Goal: Task Accomplishment & Management: Manage account settings

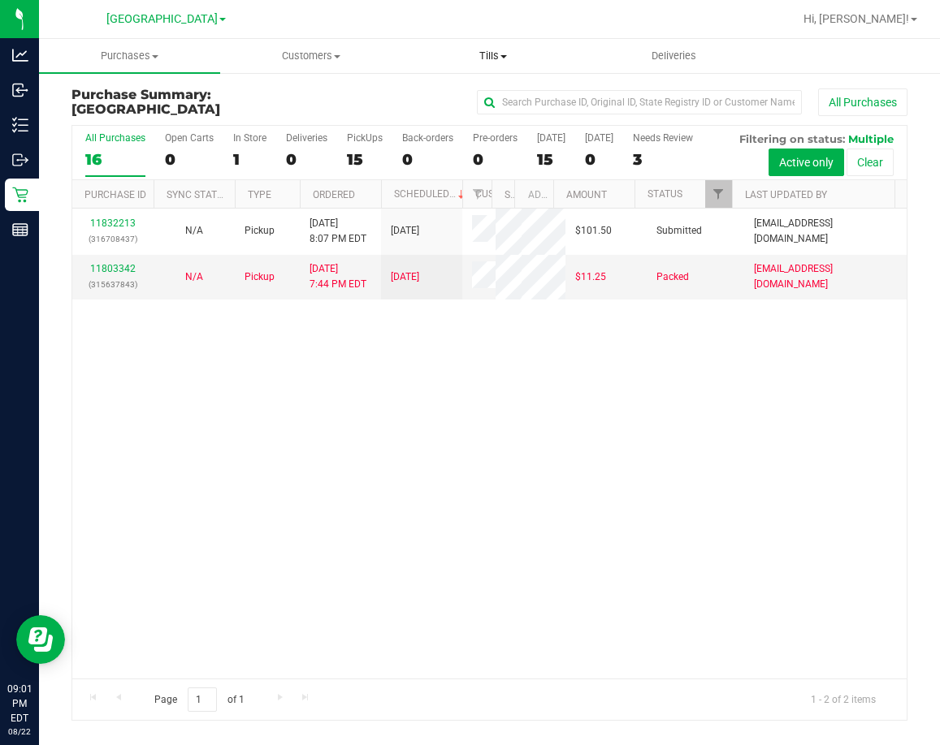
click at [480, 52] on span "Tills" at bounding box center [492, 56] width 179 height 15
click at [479, 102] on span "Manage tills" at bounding box center [457, 98] width 110 height 14
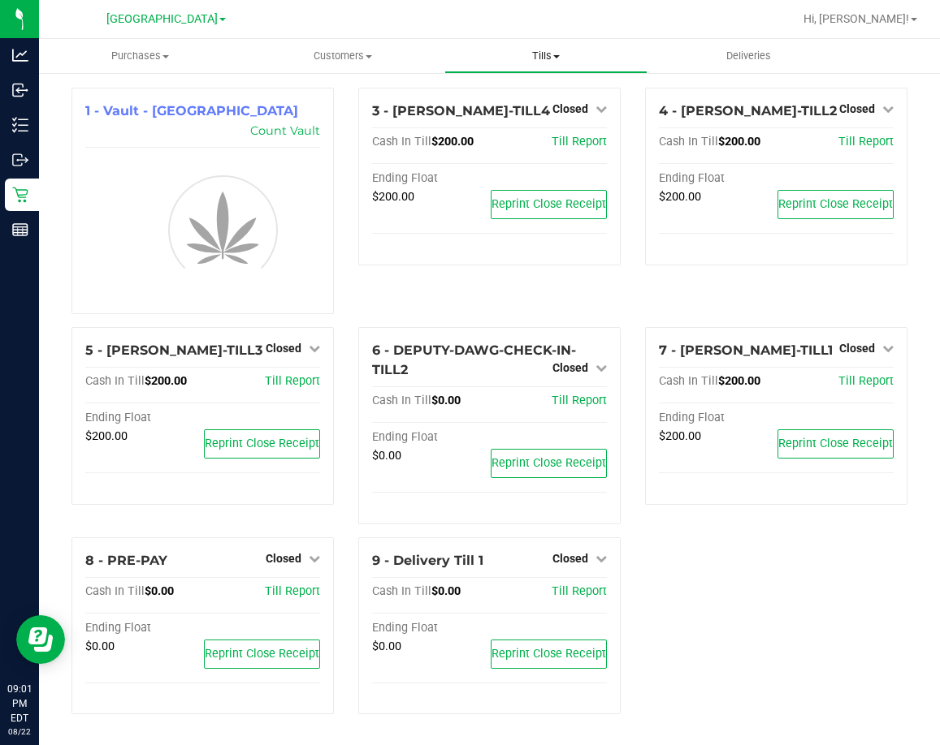
click at [553, 58] on span "Tills" at bounding box center [545, 56] width 201 height 15
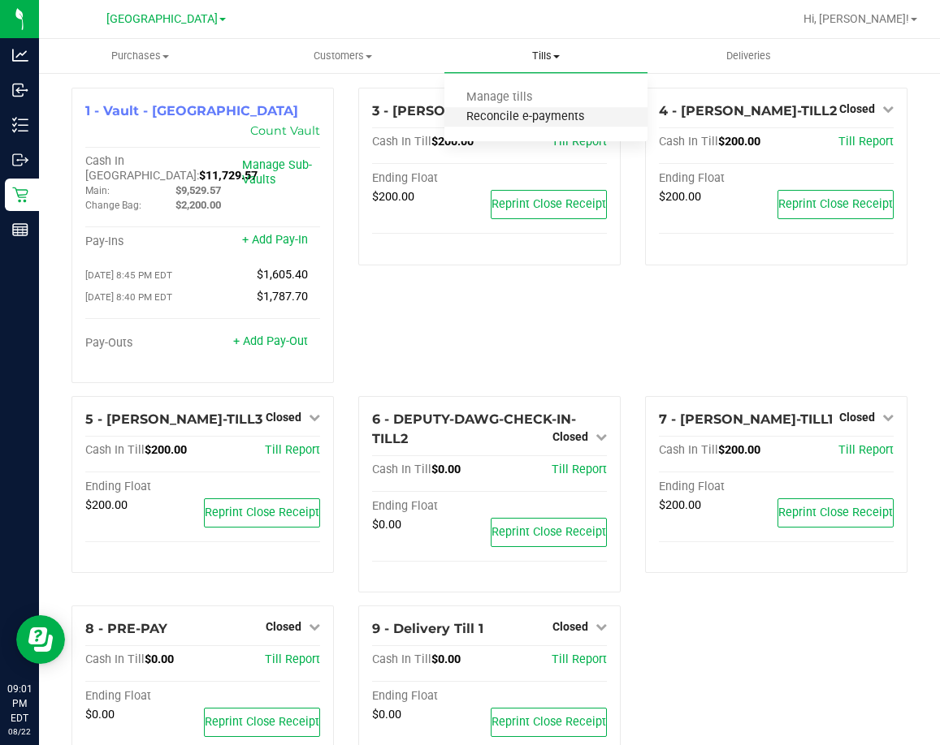
click at [542, 118] on span "Reconcile e-payments" at bounding box center [525, 117] width 162 height 14
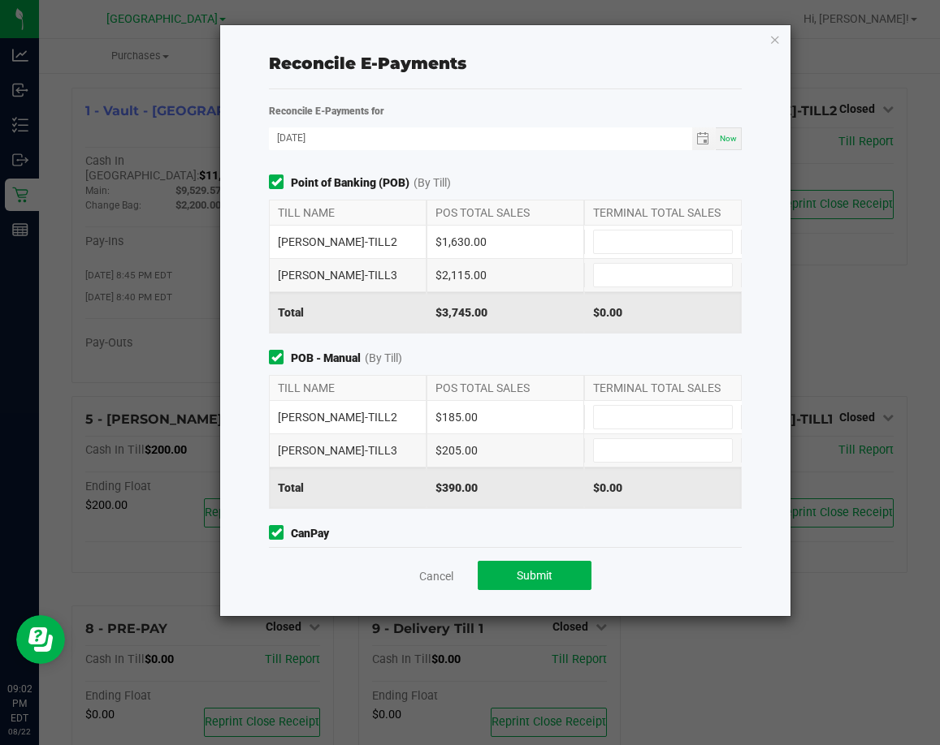
click at [608, 216] on div "TERMINAL TOTAL SALES" at bounding box center [663, 213] width 158 height 24
click at [658, 240] on input at bounding box center [663, 242] width 138 height 23
type input "$1,630.00"
click at [639, 279] on input at bounding box center [663, 275] width 138 height 23
type input "$2,115.00"
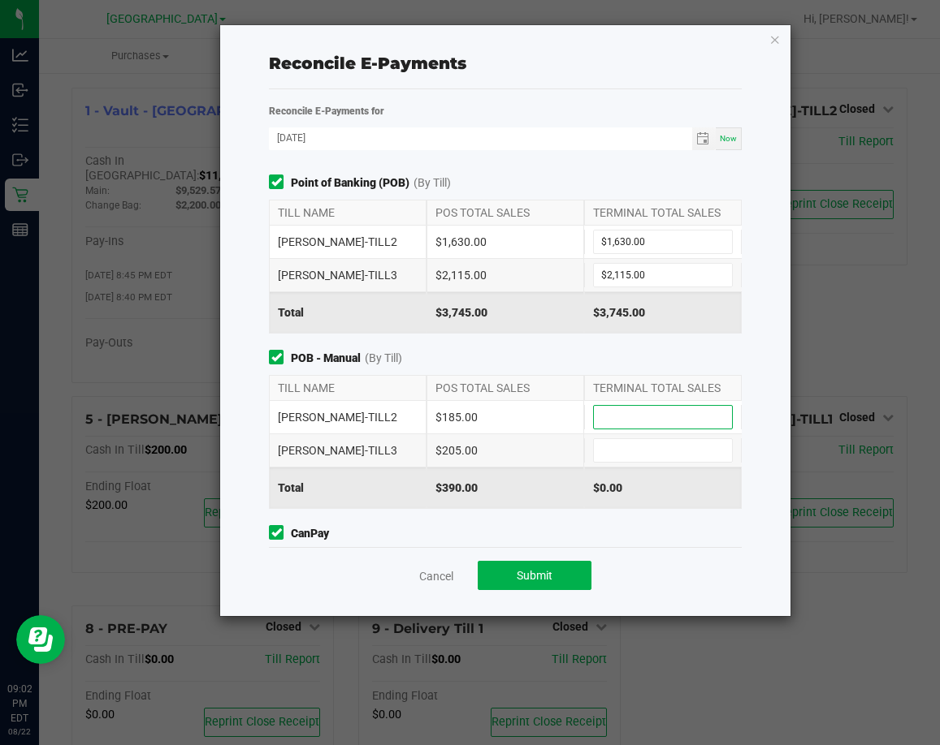
click at [630, 413] on input at bounding box center [663, 417] width 138 height 23
type input "$185.00"
click at [618, 452] on input at bounding box center [663, 450] width 138 height 23
type input "$205.00"
click at [576, 348] on div "Point of Banking (POB) (By Till) TILL NAME POS TOTAL SALES TERMINAL TOTAL SALES…" at bounding box center [505, 361] width 496 height 373
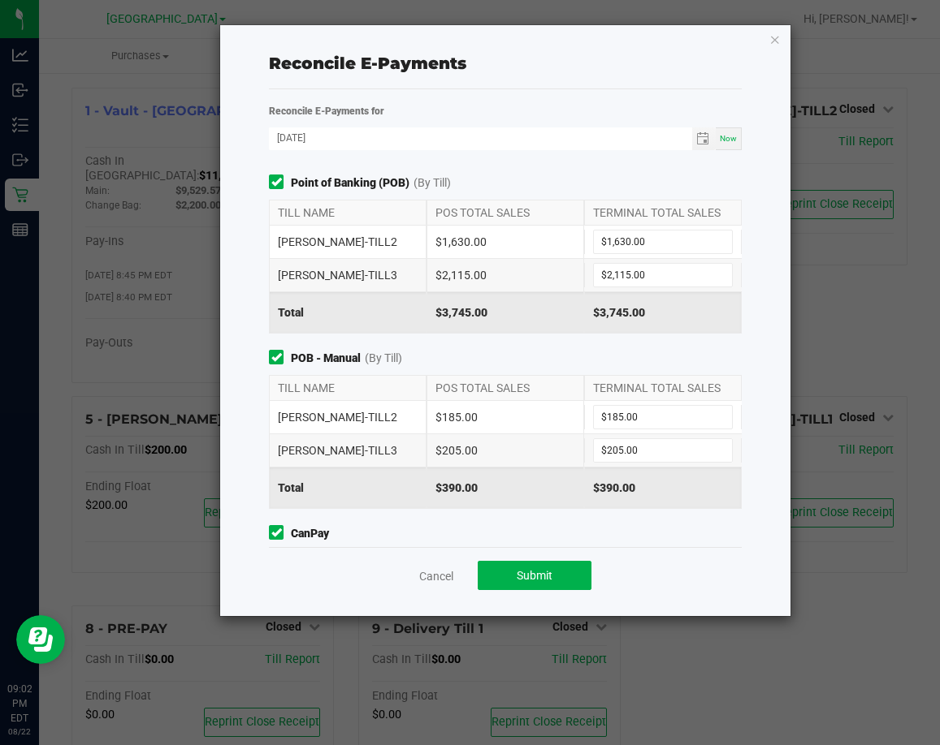
scroll to position [69, 0]
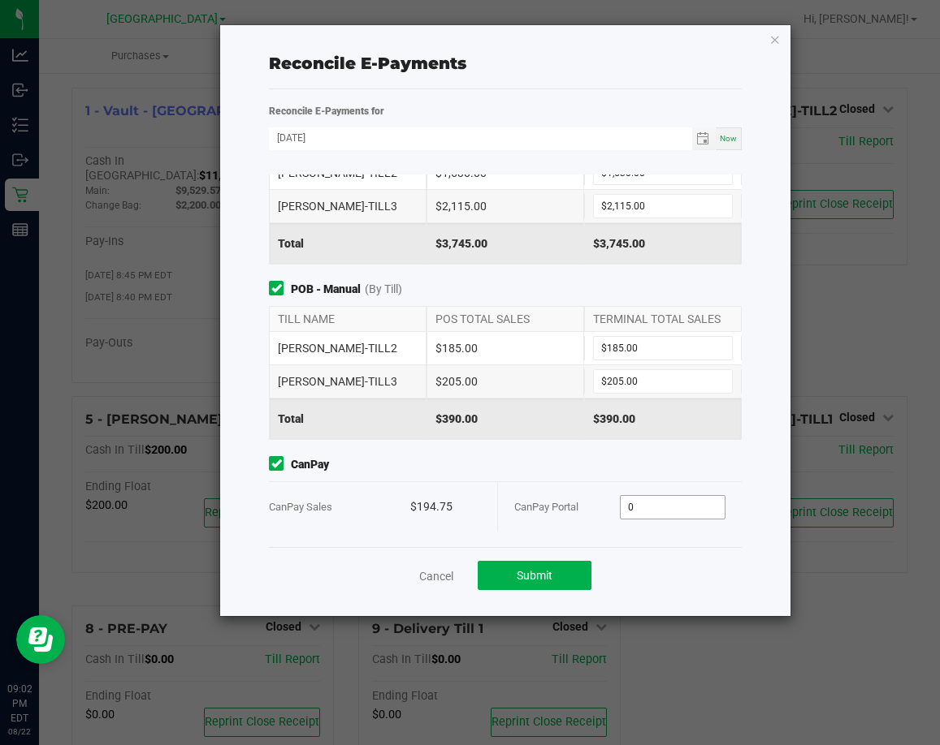
click at [707, 508] on input "0" at bounding box center [672, 507] width 104 height 23
type input "$194.75"
click at [654, 477] on div "CanPay CanPay Sales $194.75 CanPay Portal $194.75" at bounding box center [505, 494] width 496 height 76
click at [520, 575] on span "Submit" at bounding box center [534, 575] width 36 height 13
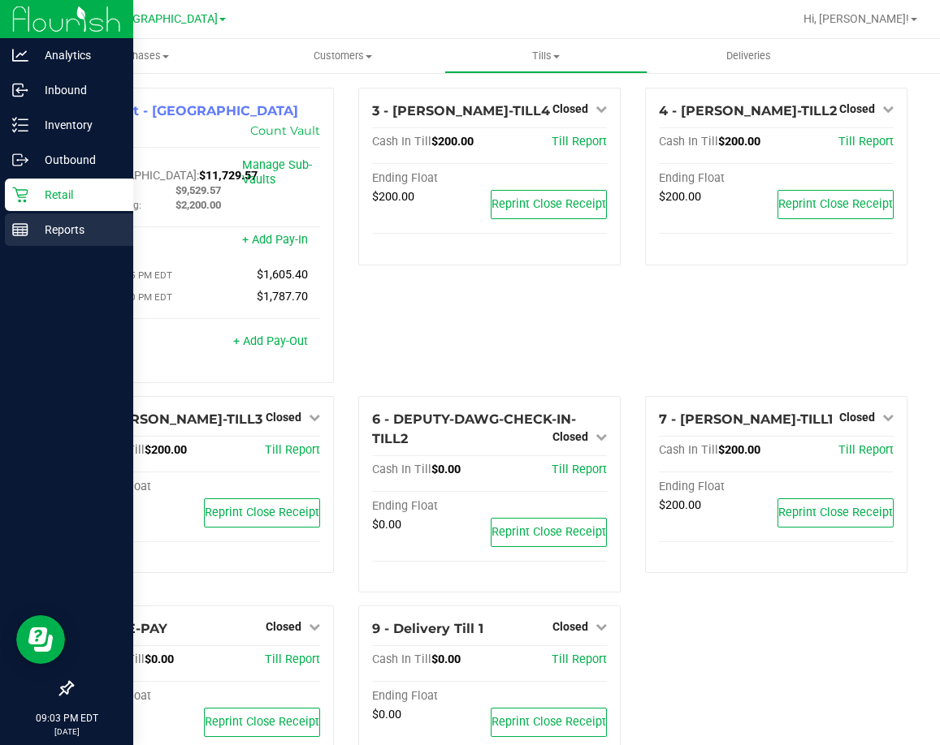
click at [26, 236] on rect at bounding box center [20, 229] width 15 height 11
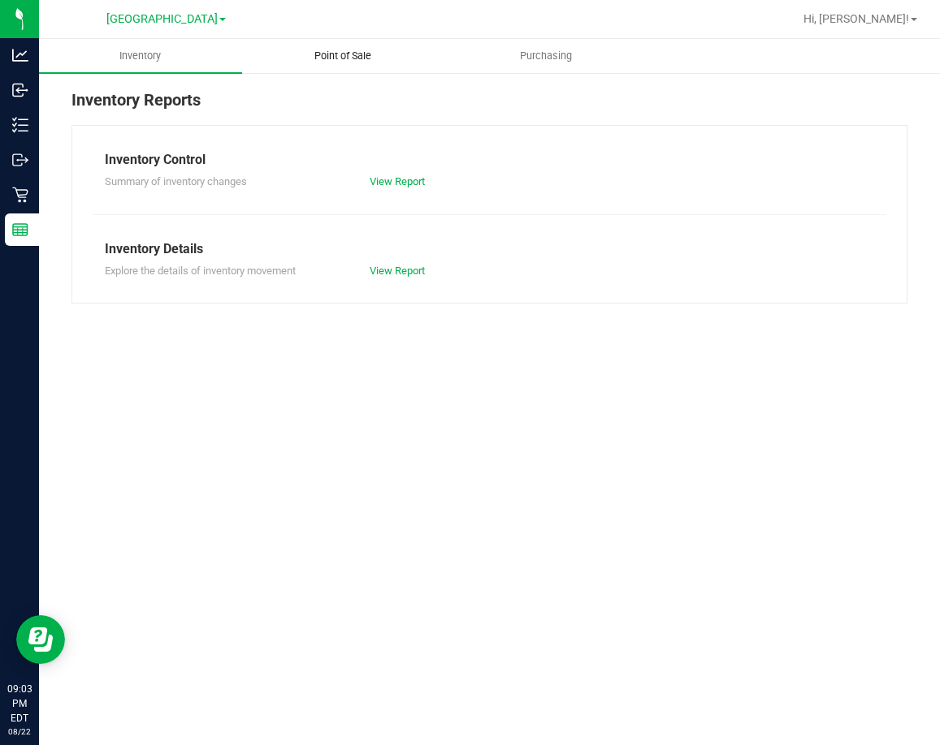
click at [335, 58] on span "Point of Sale" at bounding box center [342, 56] width 101 height 15
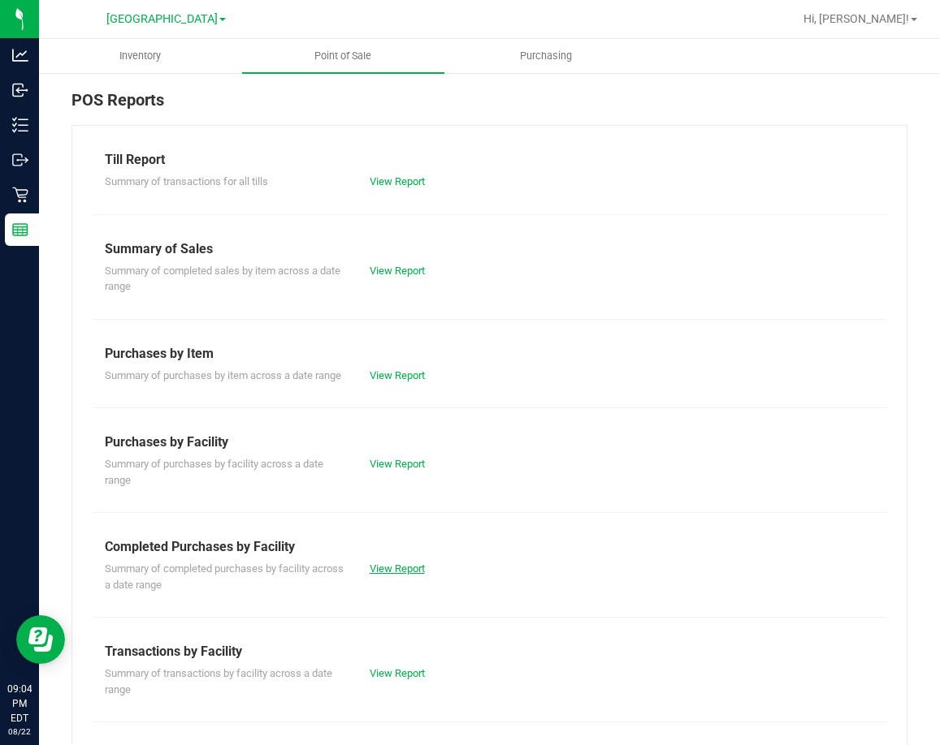
click at [378, 575] on link "View Report" at bounding box center [396, 569] width 55 height 12
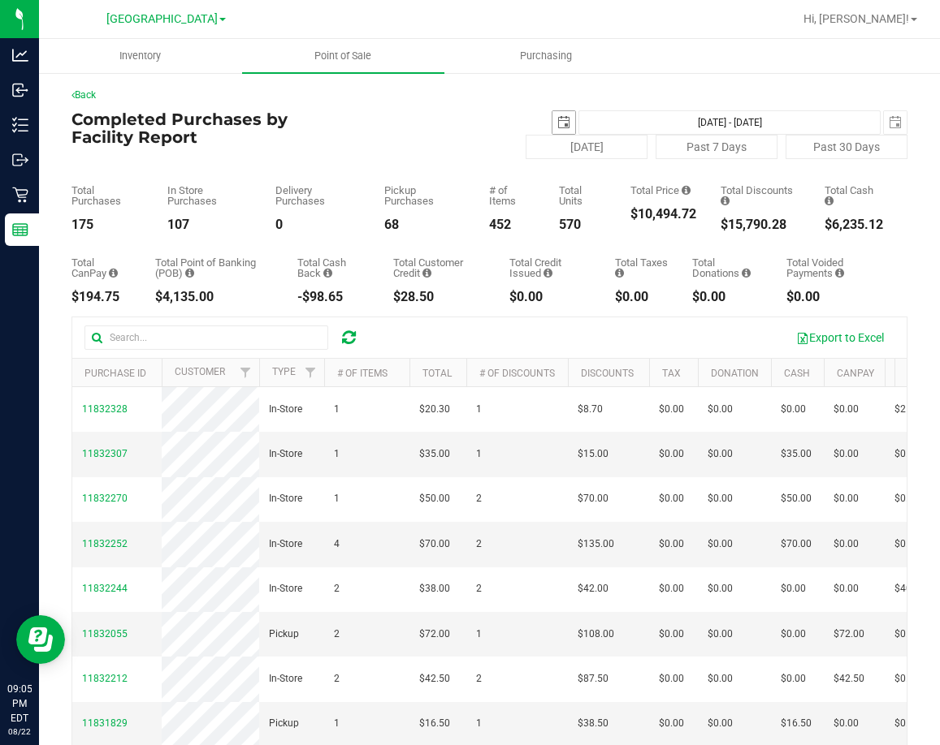
click at [557, 117] on span "select" at bounding box center [563, 122] width 13 height 13
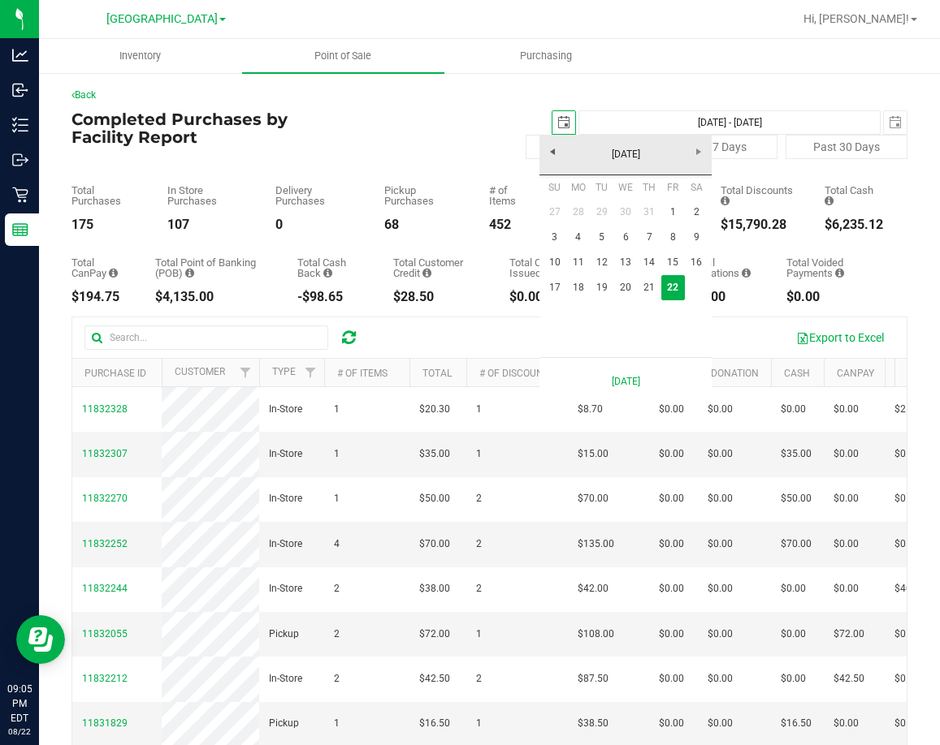
scroll to position [0, 41]
click at [581, 283] on link "18" at bounding box center [578, 287] width 24 height 25
type input "[DATE]"
type input "[DATE] - [DATE]"
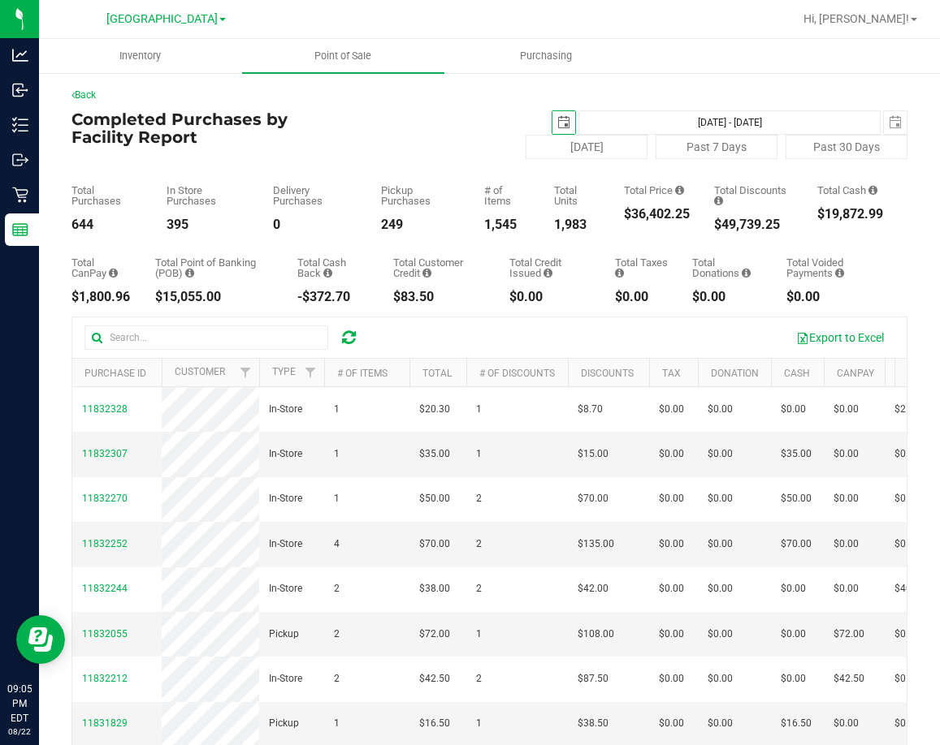
click at [560, 122] on span "select" at bounding box center [563, 122] width 23 height 23
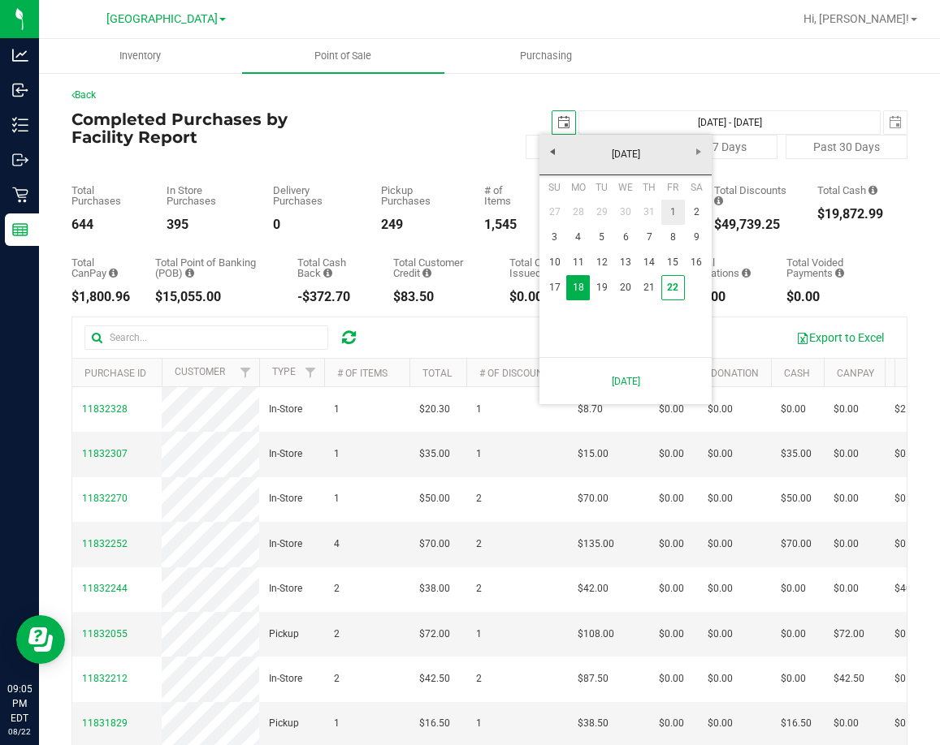
click at [667, 213] on link "1" at bounding box center [673, 212] width 24 height 25
type input "[DATE]"
type input "[DATE] - [DATE]"
